Goal: Information Seeking & Learning: Learn about a topic

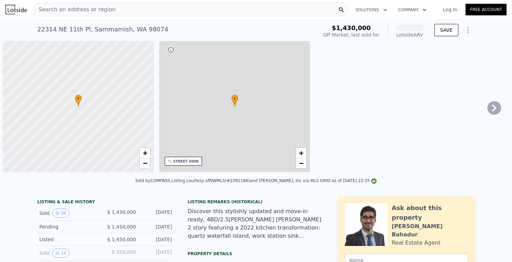
scroll to position [0, 3]
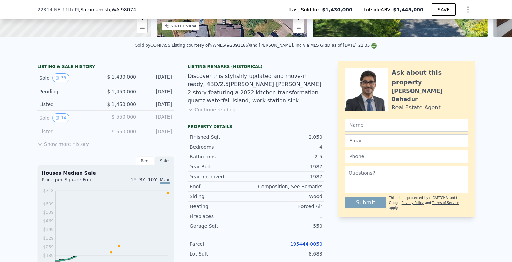
click at [40, 147] on icon at bounding box center [39, 144] width 5 height 5
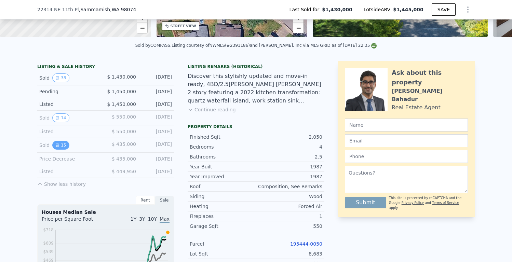
click at [58, 147] on button "15" at bounding box center [60, 145] width 17 height 9
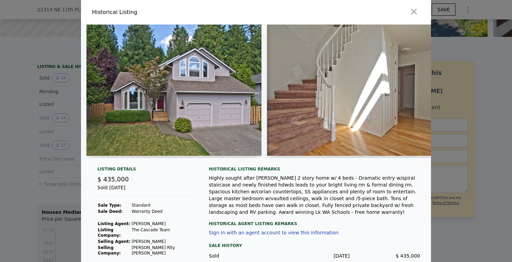
click at [70, 66] on div at bounding box center [256, 131] width 512 height 262
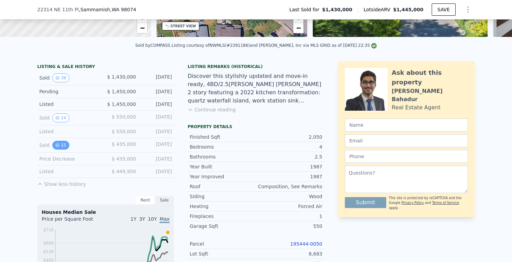
click at [56, 147] on icon "View historical data" at bounding box center [57, 145] width 4 height 4
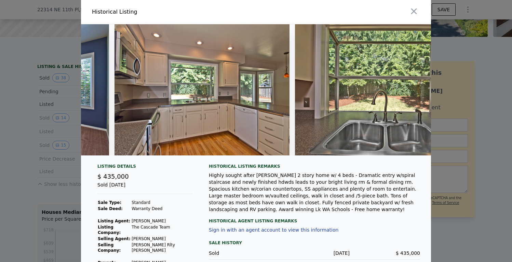
scroll to position [0, 1145]
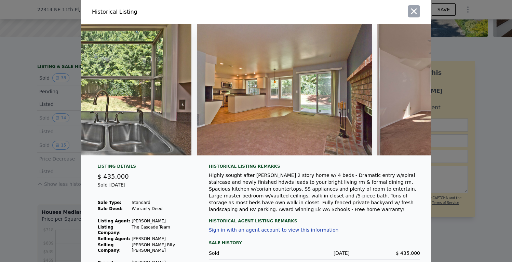
click at [412, 11] on icon "button" at bounding box center [414, 12] width 6 height 6
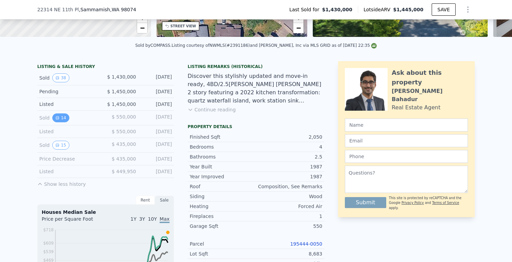
click at [55, 120] on icon "View historical data" at bounding box center [57, 118] width 4 height 4
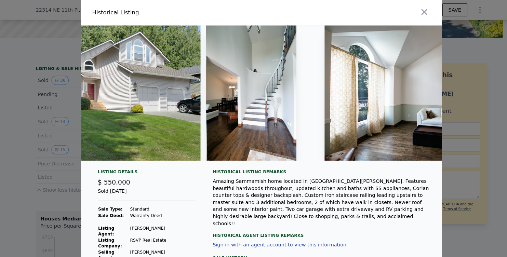
scroll to position [0, 0]
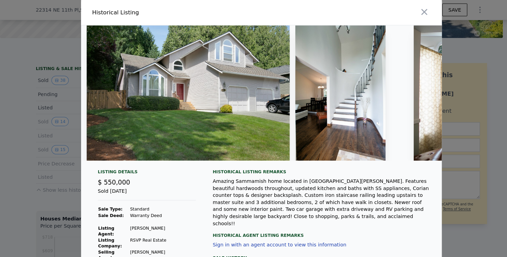
click at [344, 179] on div "Amazing Sammamish home located in [GEOGRAPHIC_DATA][PERSON_NAME]. Features beau…" at bounding box center [311, 196] width 211 height 48
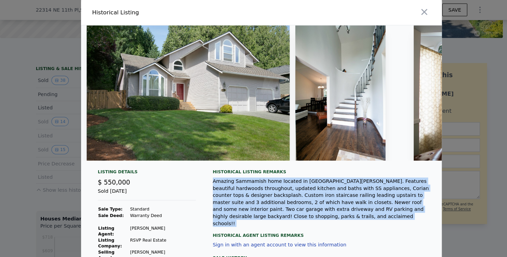
click at [344, 179] on div "Amazing Sammamish home located in [GEOGRAPHIC_DATA][PERSON_NAME]. Features beau…" at bounding box center [311, 196] width 211 height 48
click at [332, 184] on div "Amazing Sammamish home located in [GEOGRAPHIC_DATA][PERSON_NAME]. Features beau…" at bounding box center [311, 196] width 211 height 48
click at [312, 189] on div "Amazing Sammamish home located in [GEOGRAPHIC_DATA][PERSON_NAME]. Features beau…" at bounding box center [311, 196] width 211 height 48
click at [313, 176] on div "Amazing Sammamish home located in [GEOGRAPHIC_DATA][PERSON_NAME]. Features beau…" at bounding box center [311, 196] width 211 height 48
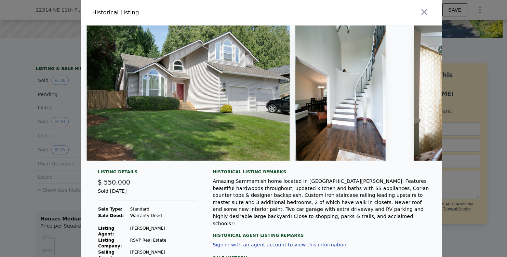
click at [308, 189] on div "Amazing Sammamish home located in [GEOGRAPHIC_DATA][PERSON_NAME]. Features beau…" at bounding box center [311, 196] width 211 height 48
click at [318, 189] on div "Amazing Sammamish home located in [GEOGRAPHIC_DATA][PERSON_NAME]. Features beau…" at bounding box center [311, 196] width 211 height 48
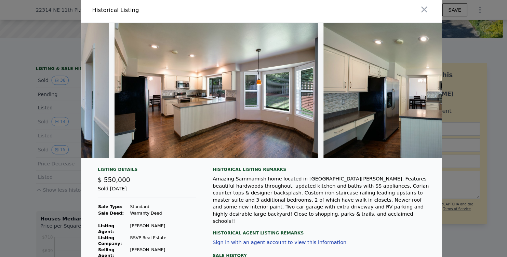
scroll to position [0, 696]
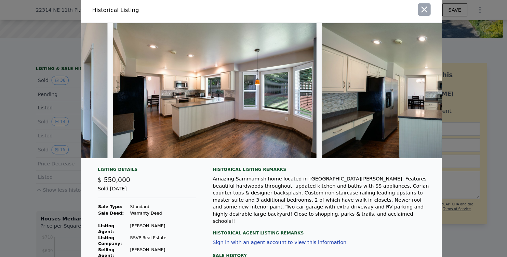
click at [410, 9] on icon "button" at bounding box center [411, 9] width 6 height 6
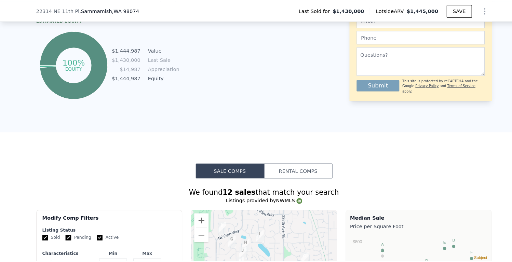
scroll to position [462, 0]
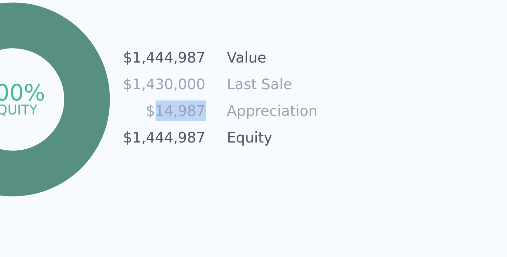
drag, startPoint x: 51, startPoint y: 42, endPoint x: 66, endPoint y: 42, distance: 15.0
click at [107, 81] on td "$14,987" at bounding box center [121, 85] width 28 height 8
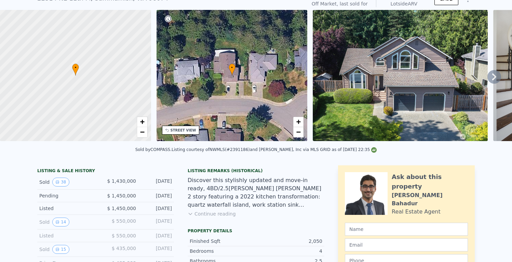
scroll to position [38, 0]
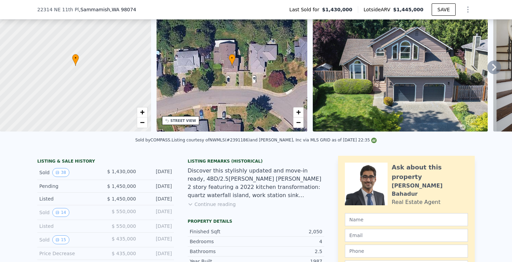
click at [221, 208] on button "Continue reading" at bounding box center [212, 204] width 48 height 7
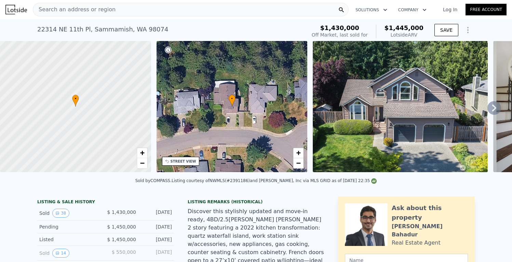
scroll to position [0, 0]
